Goal: Task Accomplishment & Management: Use online tool/utility

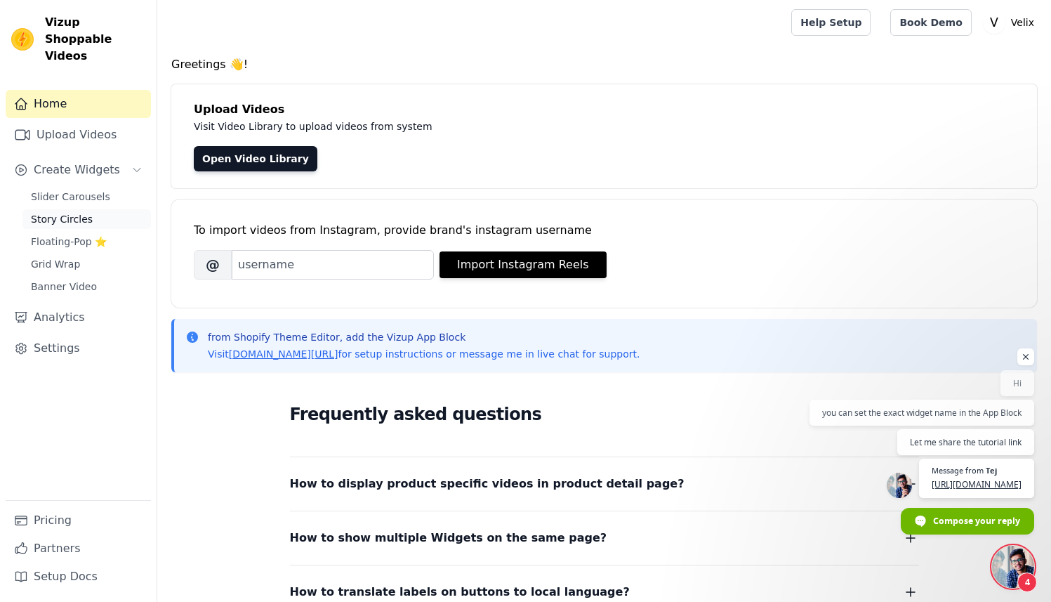
scroll to position [368, 0]
click at [86, 280] on span "Banner Video" at bounding box center [64, 287] width 66 height 14
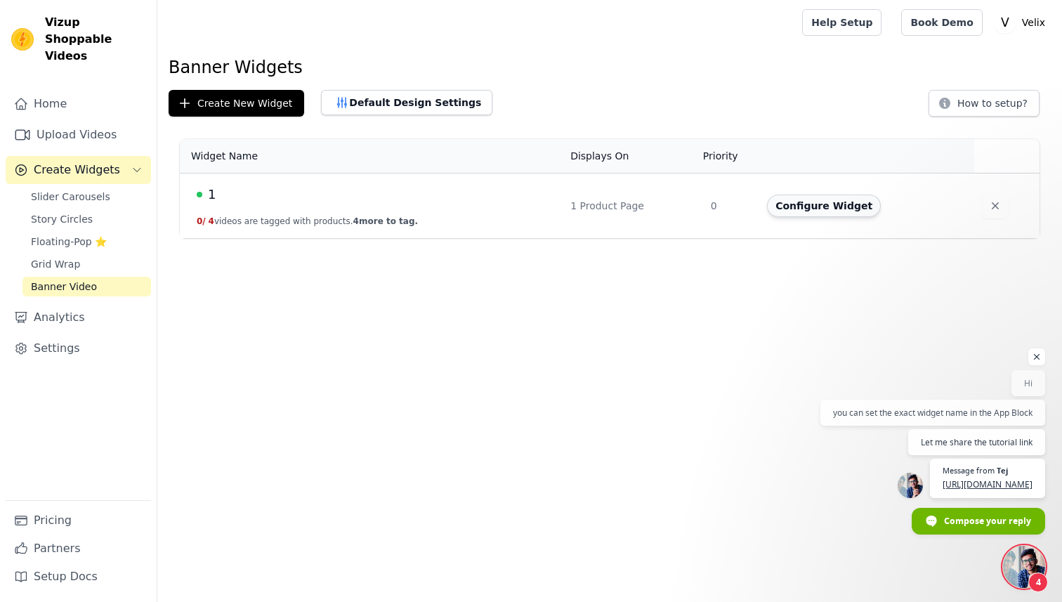
scroll to position [368, 0]
click at [803, 214] on button "Configure Widget" at bounding box center [824, 206] width 114 height 22
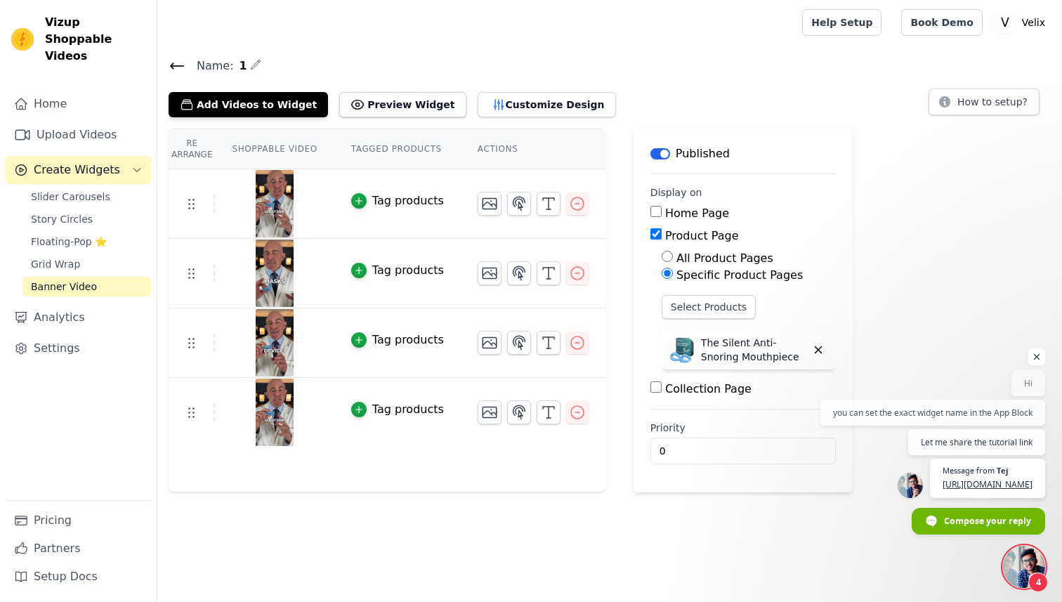
click at [1040, 348] on span "Open chat" at bounding box center [1037, 357] width 18 height 18
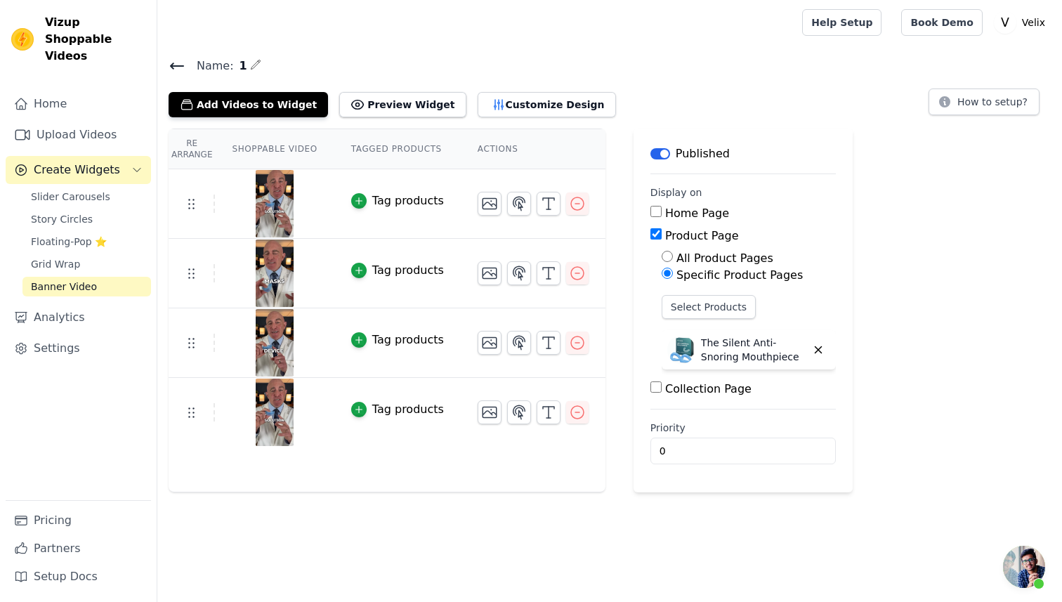
click at [656, 211] on input "Home Page" at bounding box center [655, 211] width 11 height 11
checkbox input "true"
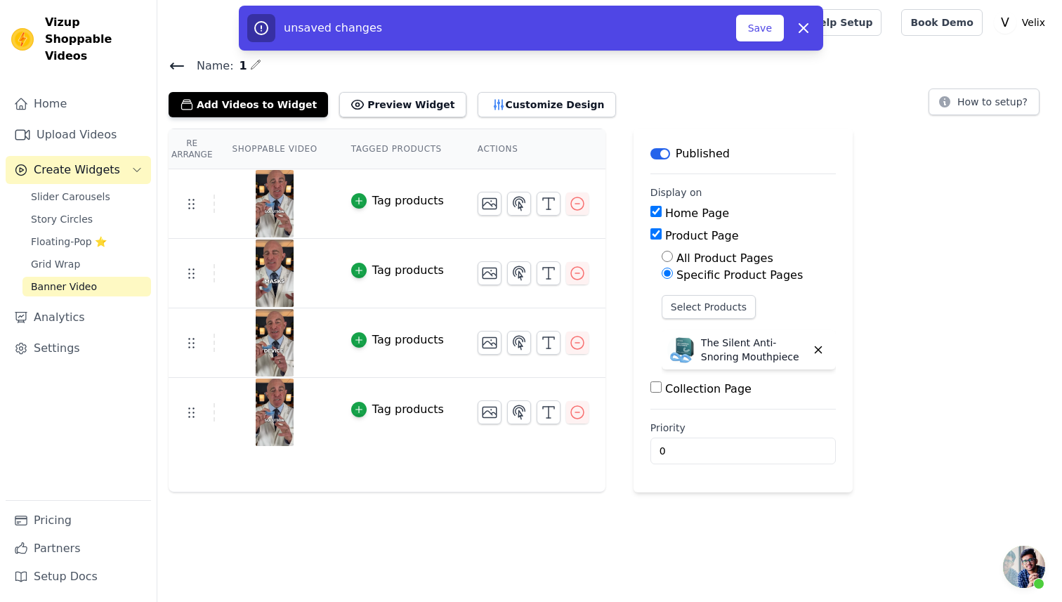
click at [676, 390] on label "Collection Page" at bounding box center [708, 388] width 86 height 13
click at [662, 390] on input "Collection Page" at bounding box center [655, 386] width 11 height 11
checkbox input "true"
click at [753, 46] on div "unsaved changes Save Dismiss" at bounding box center [531, 28] width 584 height 45
click at [756, 36] on button "Save" at bounding box center [760, 28] width 48 height 27
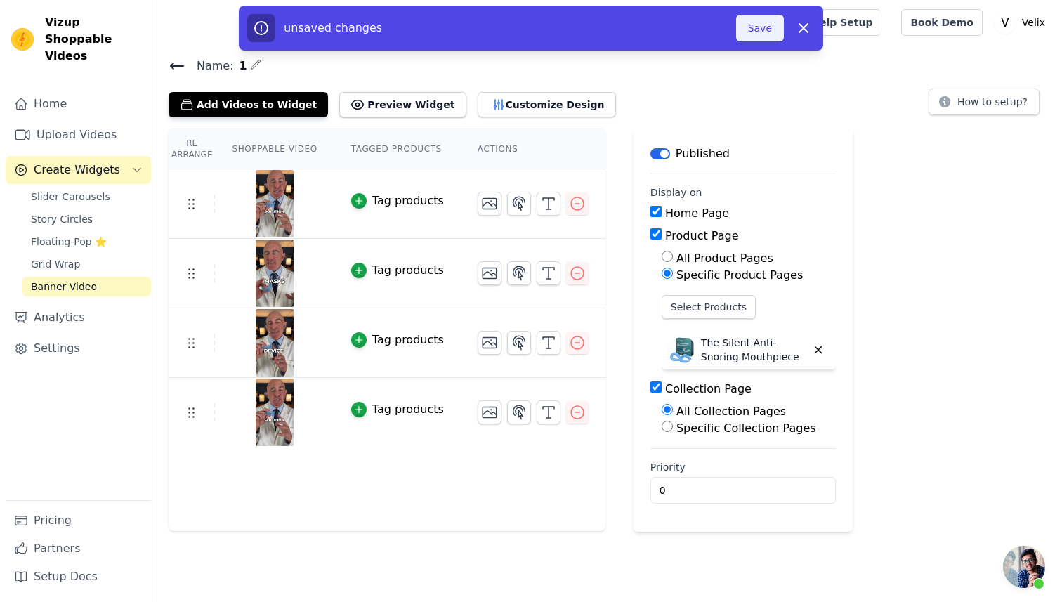
click at [759, 22] on button "Save" at bounding box center [760, 28] width 48 height 27
click at [764, 18] on button "Save" at bounding box center [760, 28] width 48 height 27
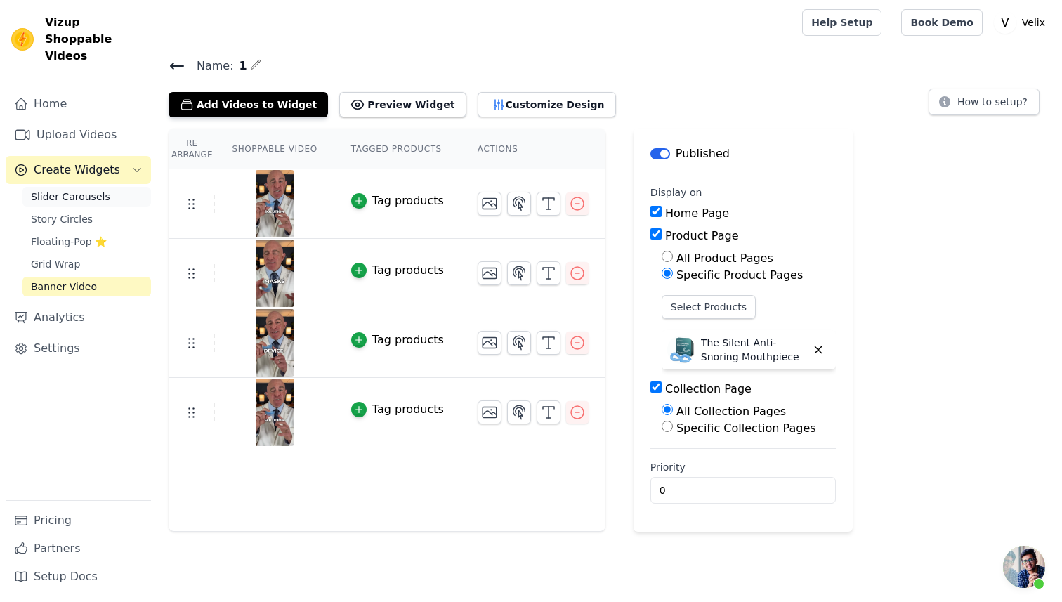
click at [80, 190] on span "Slider Carousels" at bounding box center [70, 197] width 79 height 14
